Goal: Task Accomplishment & Management: Manage account settings

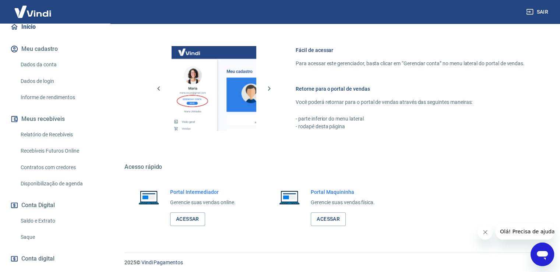
scroll to position [310, 0]
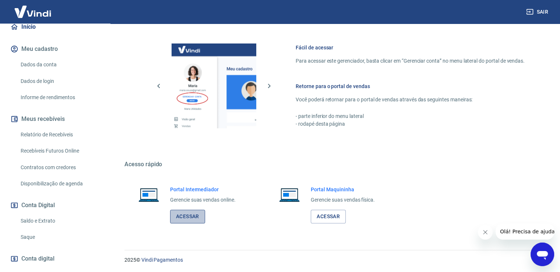
click at [182, 215] on link "Acessar" at bounding box center [187, 217] width 35 height 14
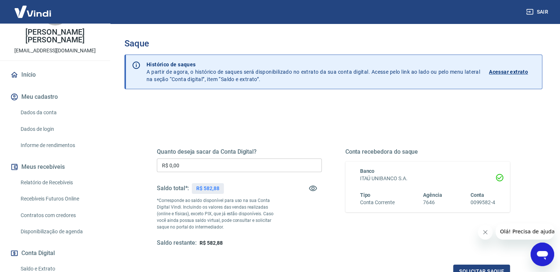
scroll to position [74, 0]
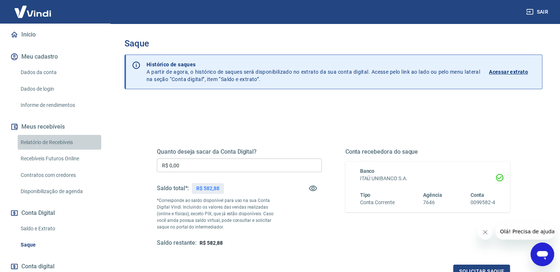
click at [69, 142] on link "Relatório de Recebíveis" at bounding box center [60, 142] width 84 height 15
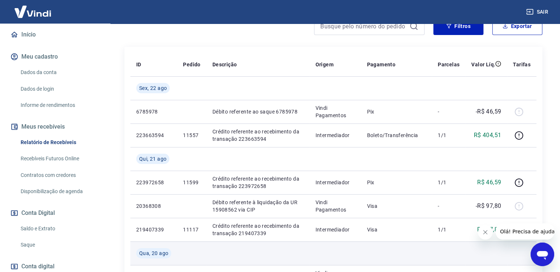
scroll to position [147, 0]
